Goal: Information Seeking & Learning: Learn about a topic

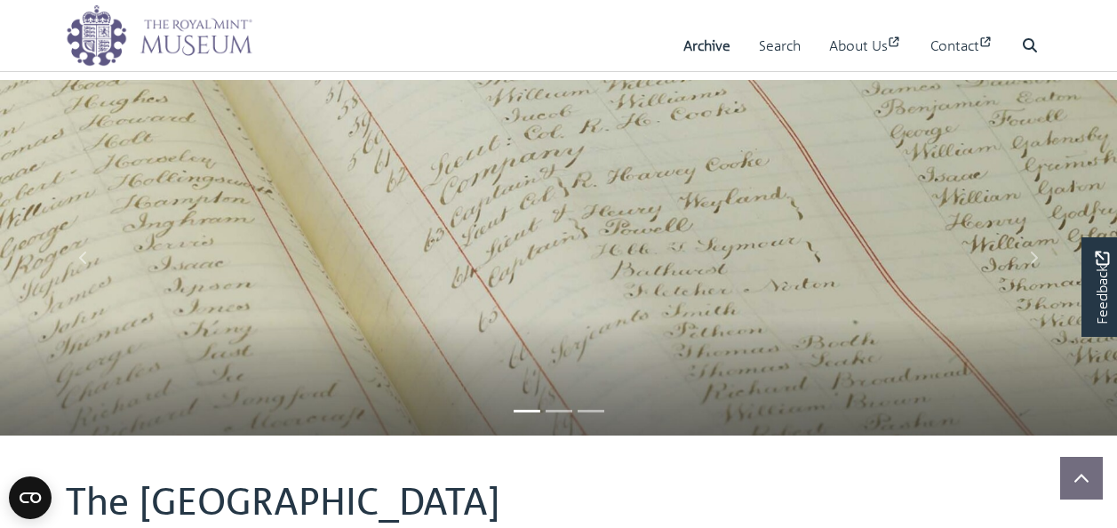
scroll to position [619, 0]
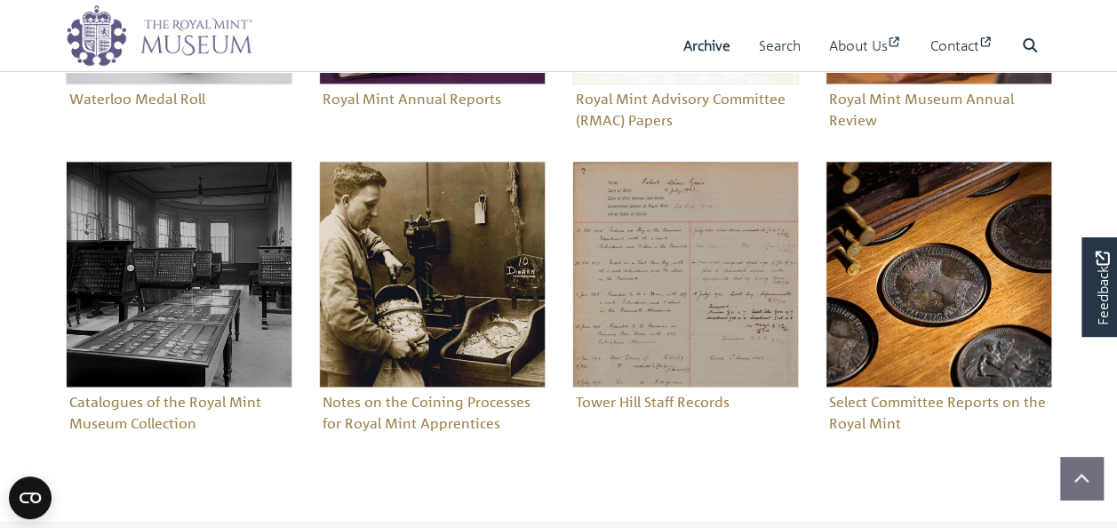
scroll to position [972, 0]
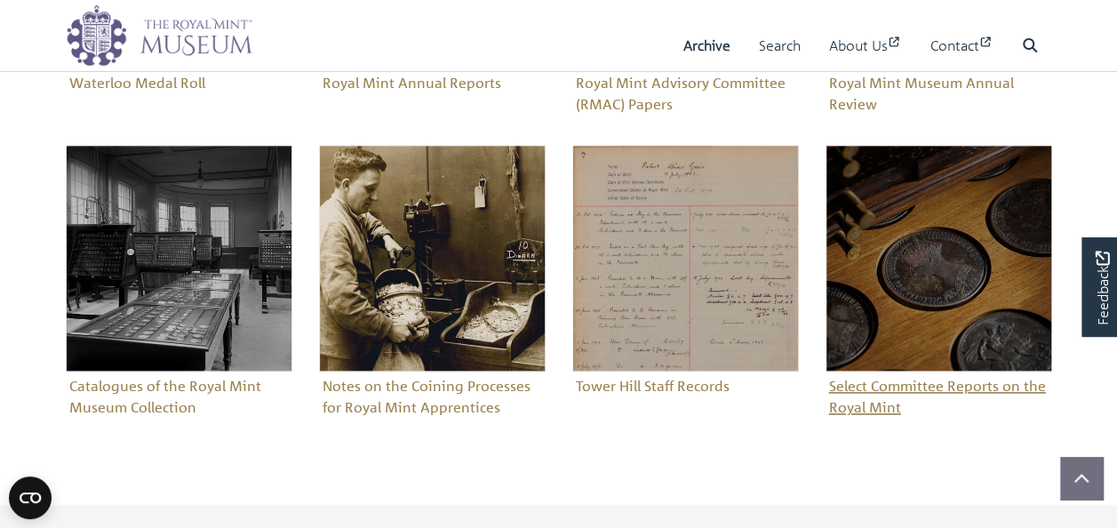
click at [896, 378] on figure "Select Committee Reports on the Royal Mint" at bounding box center [938, 283] width 227 height 276
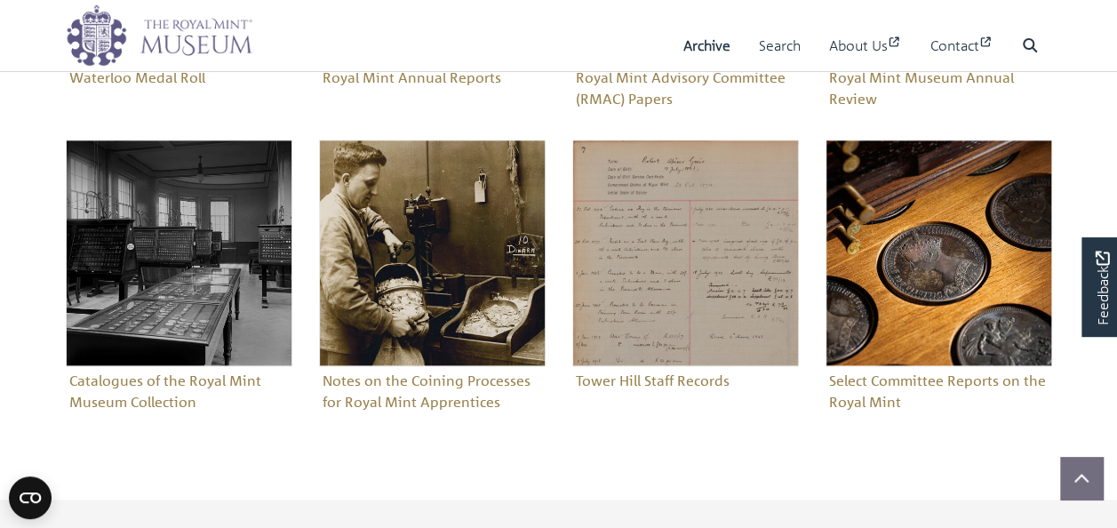
scroll to position [1061, 0]
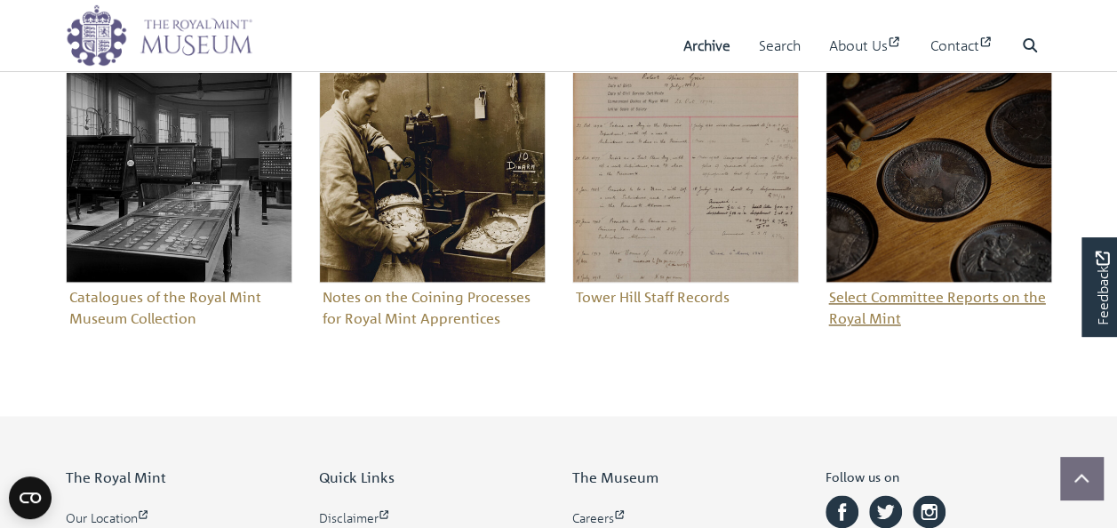
click at [845, 302] on figure "Select Committee Reports on the Royal Mint" at bounding box center [938, 194] width 227 height 276
